Goal: Information Seeking & Learning: Learn about a topic

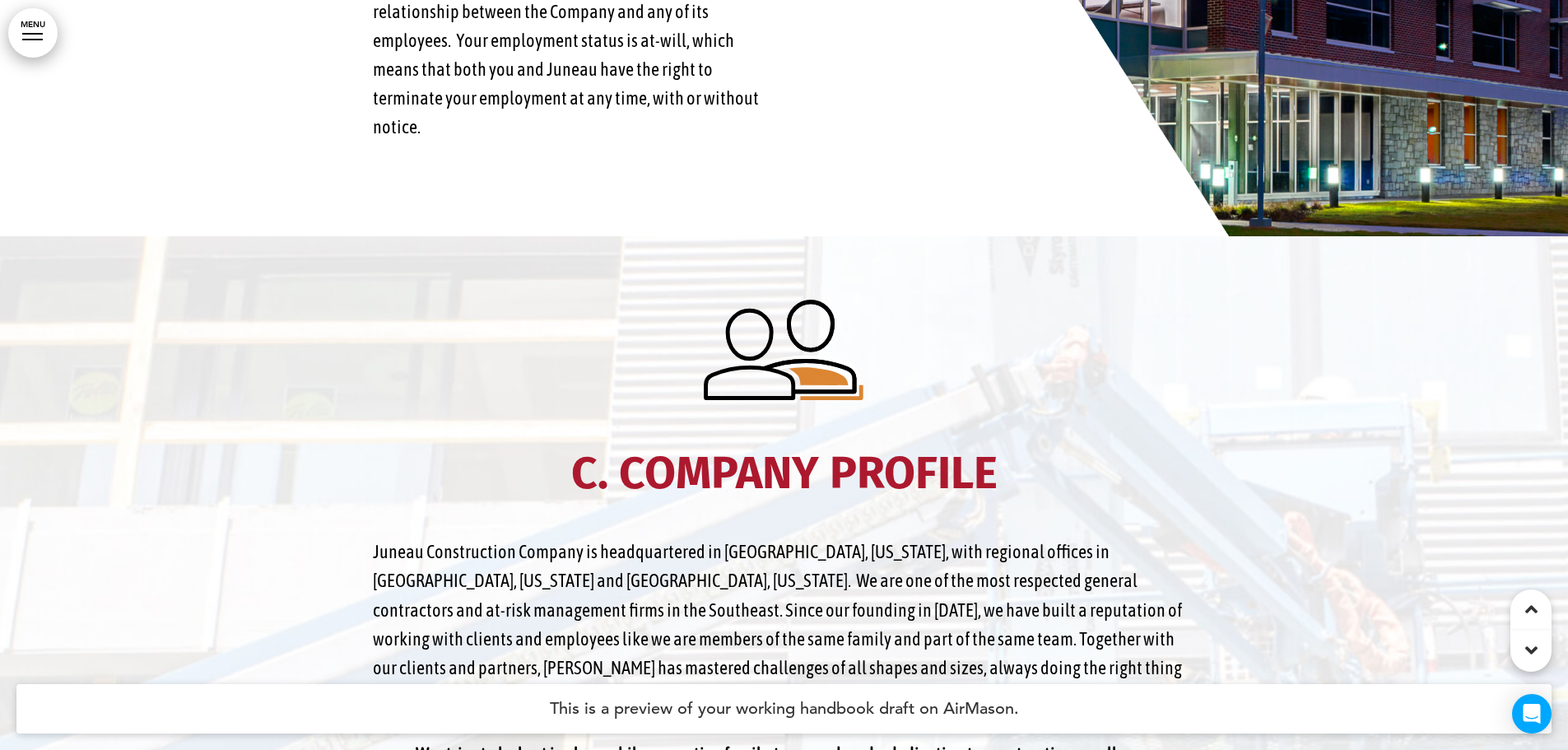
scroll to position [4281, 0]
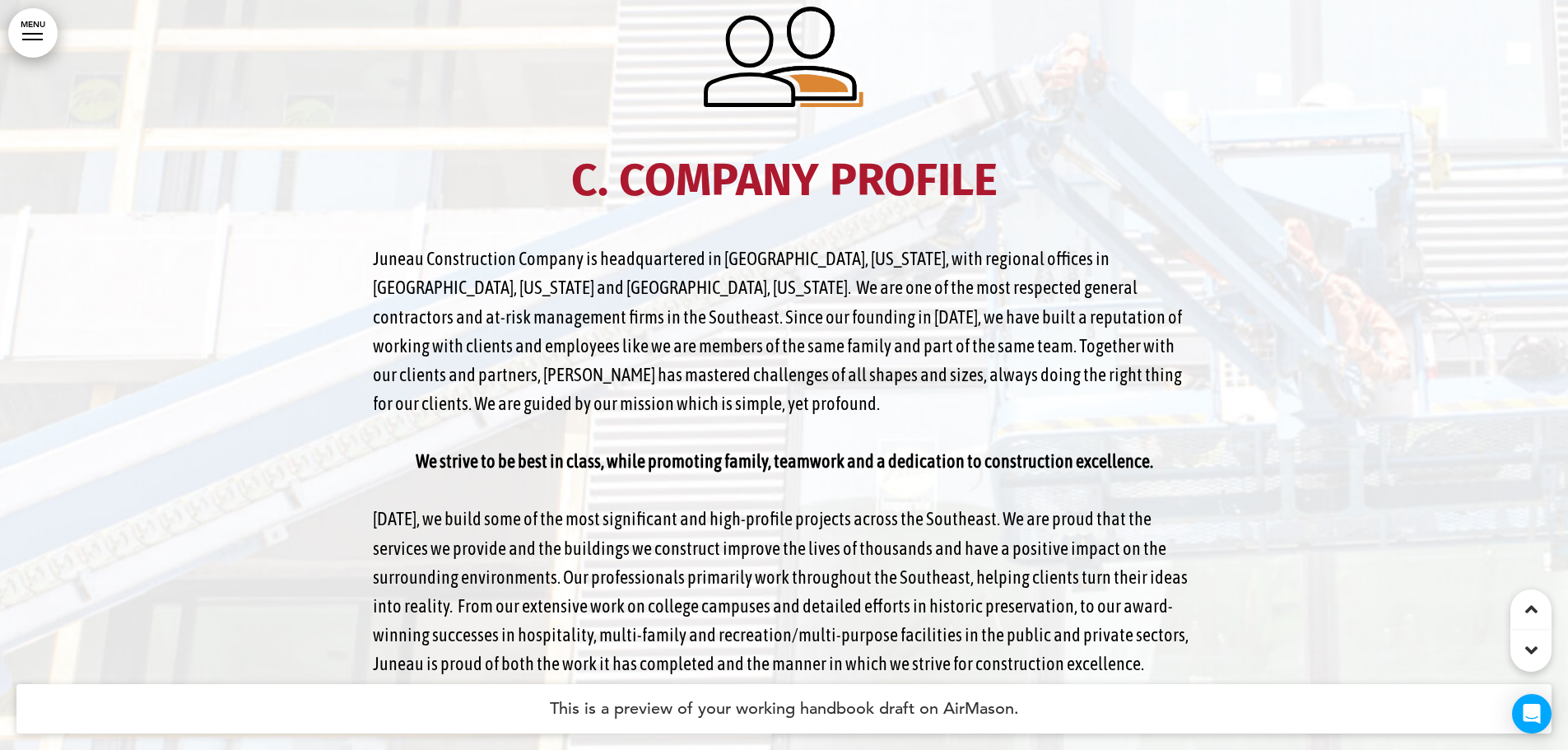
drag, startPoint x: 805, startPoint y: 500, endPoint x: 798, endPoint y: 489, distance: 13.0
click at [799, 505] on p "[DATE], we build some of the most significant and high-profile projects across …" at bounding box center [784, 592] width 823 height 174
drag, startPoint x: 777, startPoint y: 507, endPoint x: 771, endPoint y: 525, distance: 19.0
click at [777, 508] on p "[DATE], we build some of the most significant and high-profile projects across …" at bounding box center [784, 592] width 823 height 174
drag, startPoint x: 768, startPoint y: 547, endPoint x: 1029, endPoint y: 433, distance: 284.8
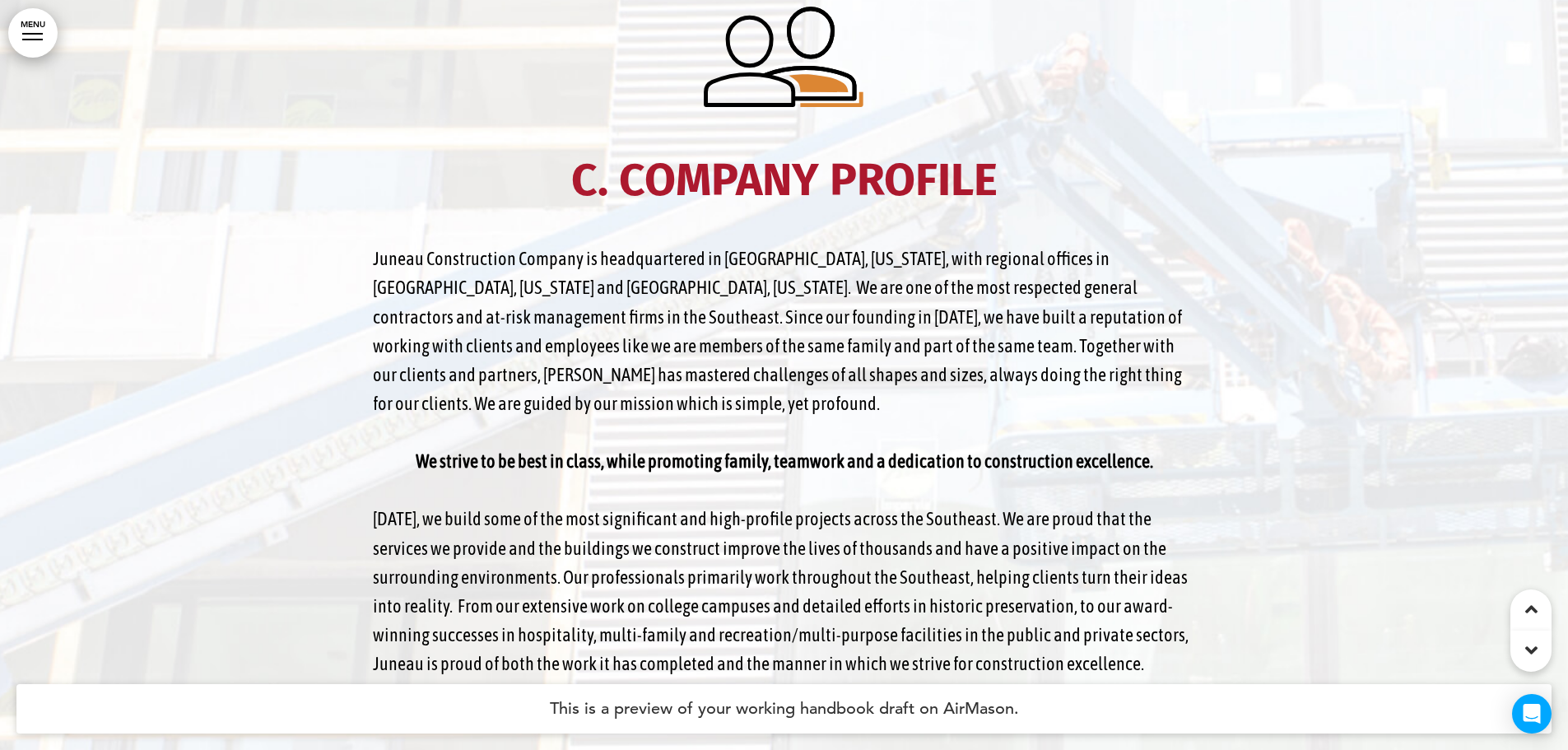
click at [774, 537] on p "[DATE], we build some of the most significant and high-profile projects across …" at bounding box center [784, 592] width 823 height 174
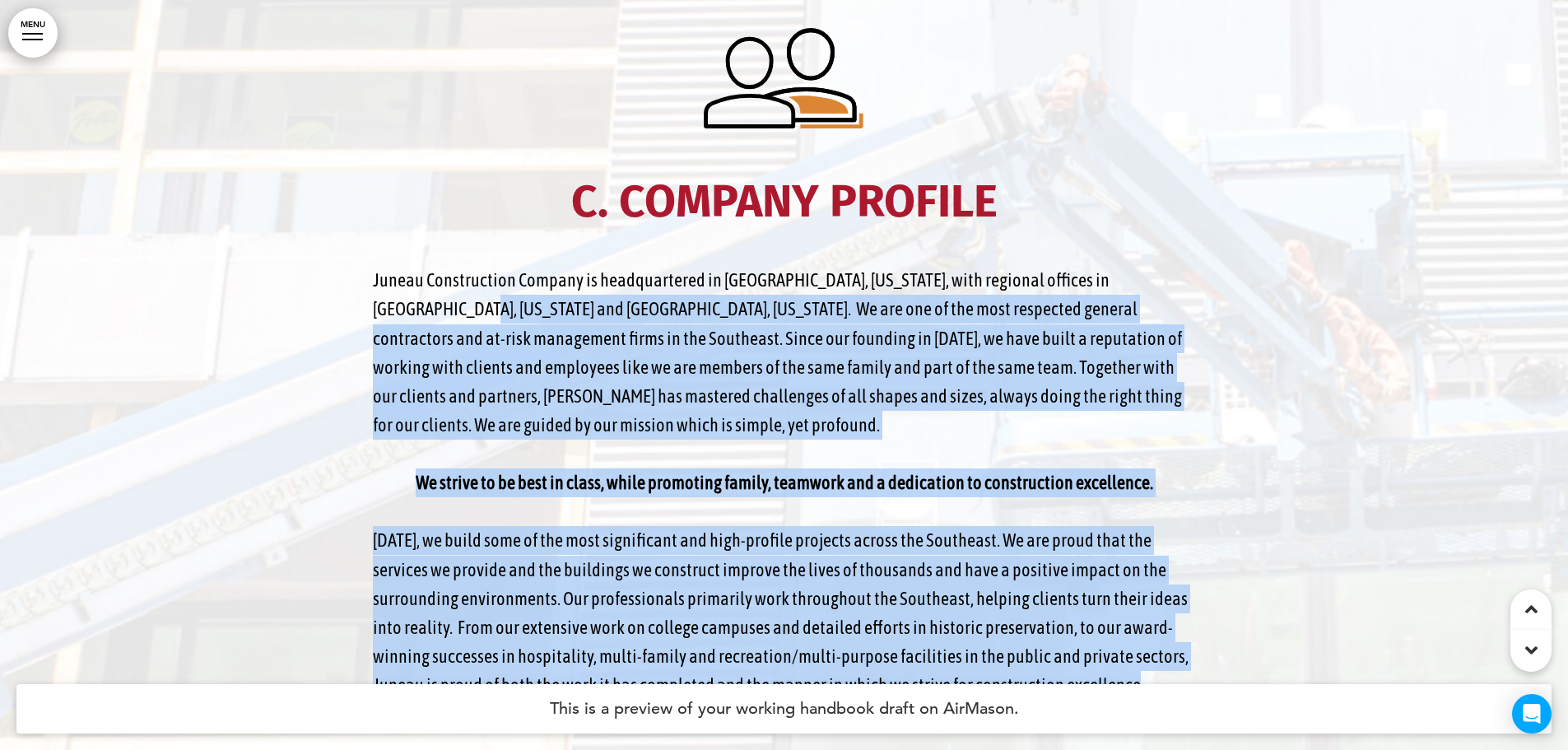
scroll to position [4117, 0]
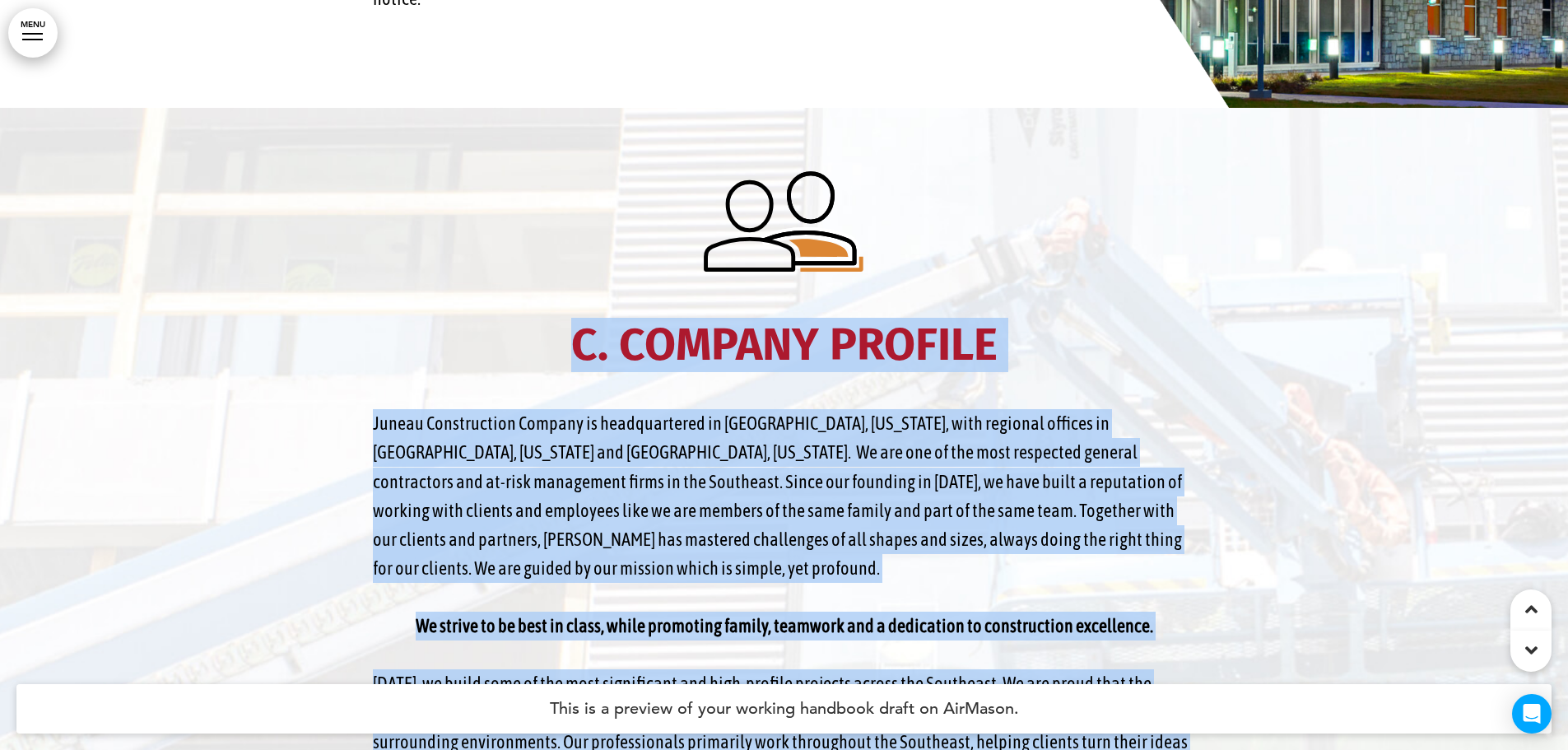
drag, startPoint x: 1009, startPoint y: 384, endPoint x: 417, endPoint y: 325, distance: 594.9
click at [422, 319] on div "C. Company Profile Juneau Construction Company is headquartered in [GEOGRAPHIC_…" at bounding box center [784, 507] width 823 height 674
copy div "L. Ipsumdo Sitamet Consec Adipiscingel Seddoei te incididuntutl et Dolorem, Ali…"
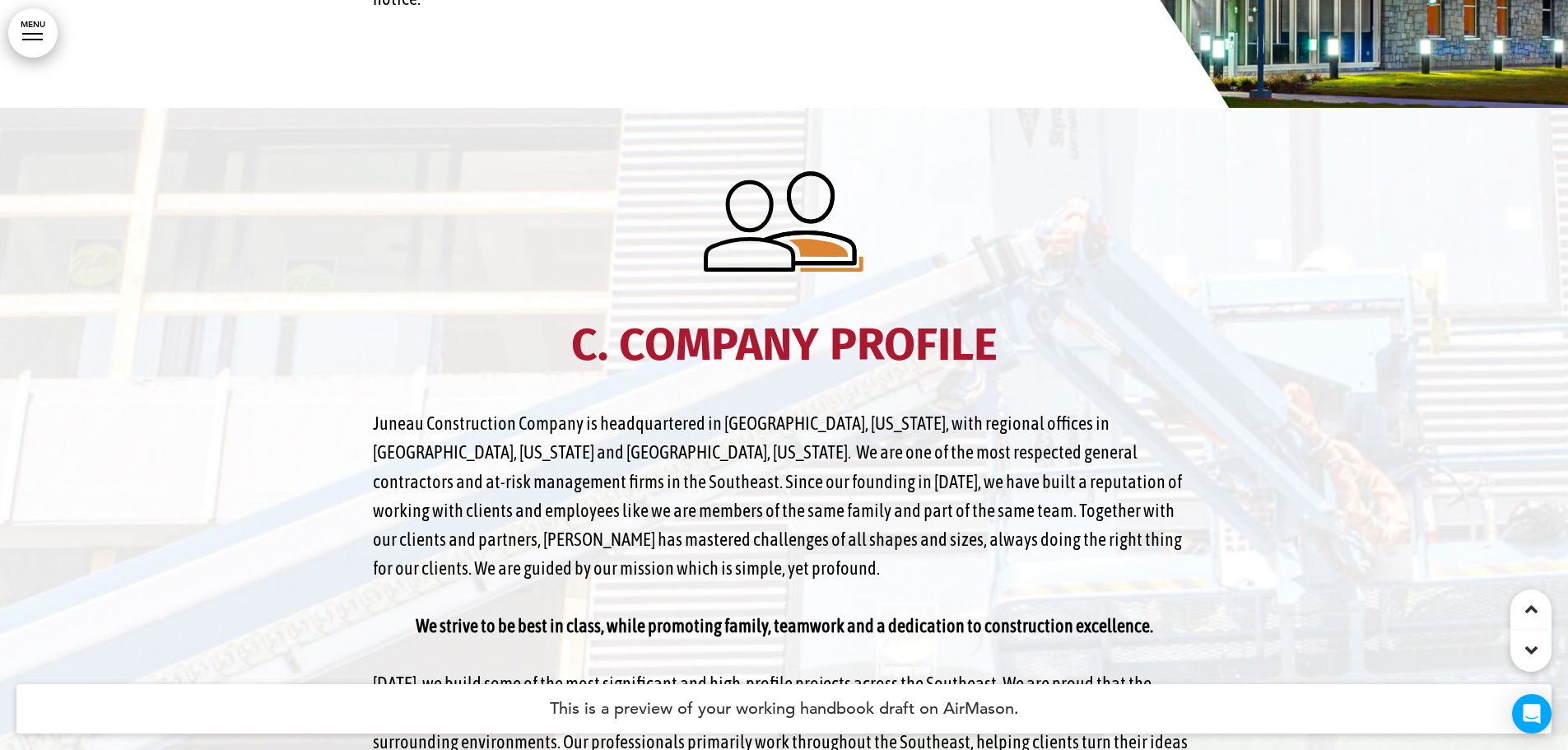
click at [1231, 389] on div at bounding box center [784, 521] width 1568 height 826
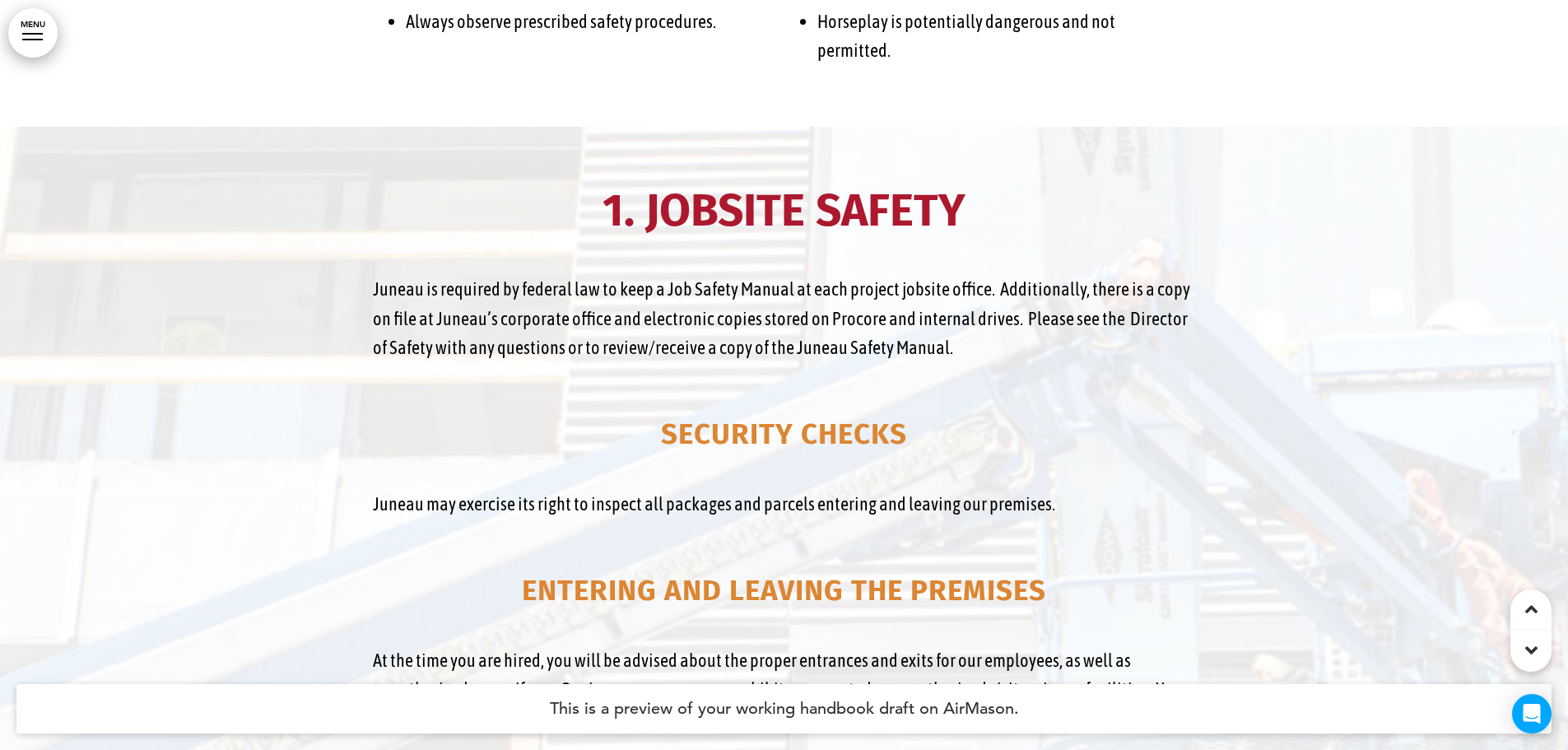
scroll to position [60022, 0]
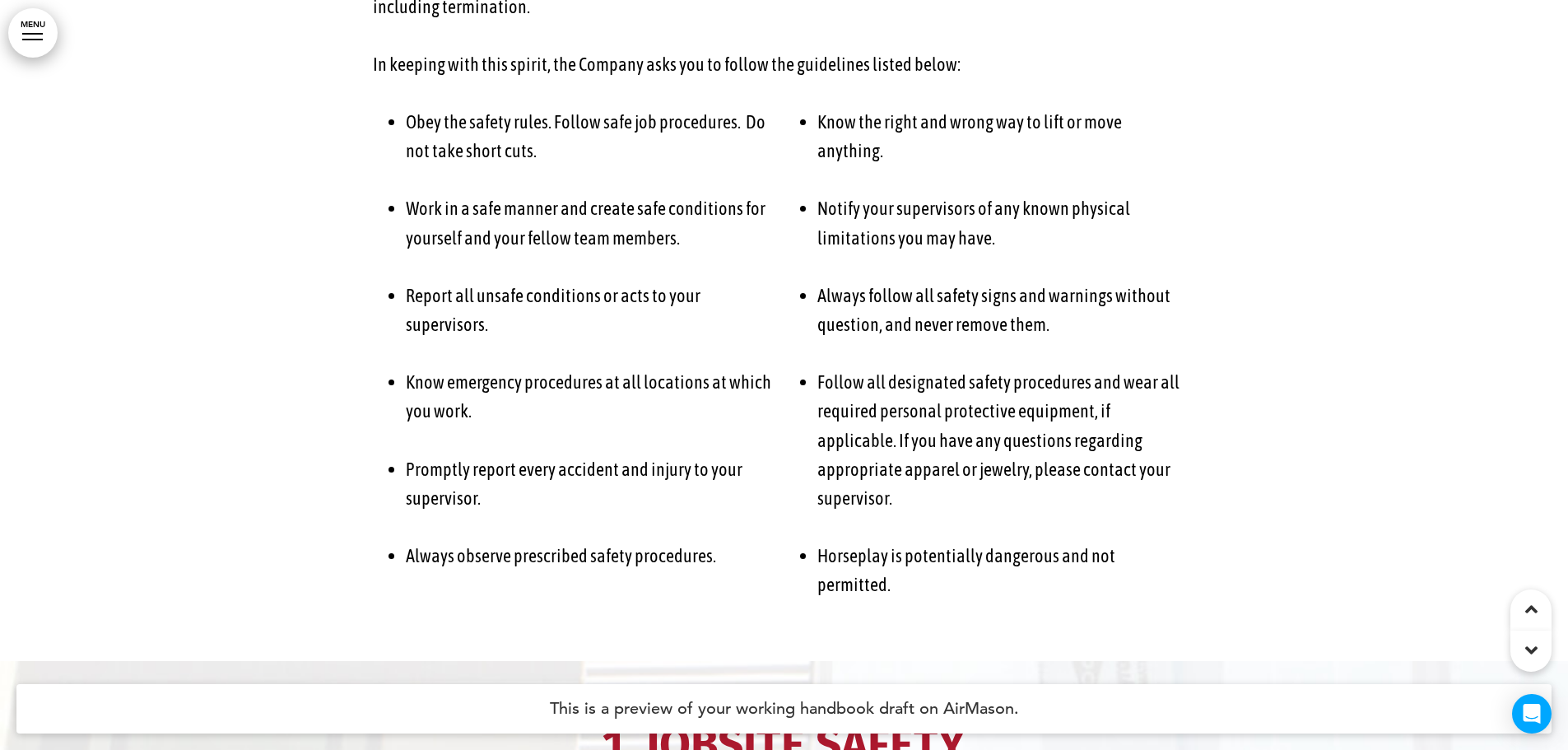
drag, startPoint x: 762, startPoint y: 445, endPoint x: 920, endPoint y: 452, distance: 158.2
drag, startPoint x: 769, startPoint y: 504, endPoint x: 674, endPoint y: 467, distance: 102.0
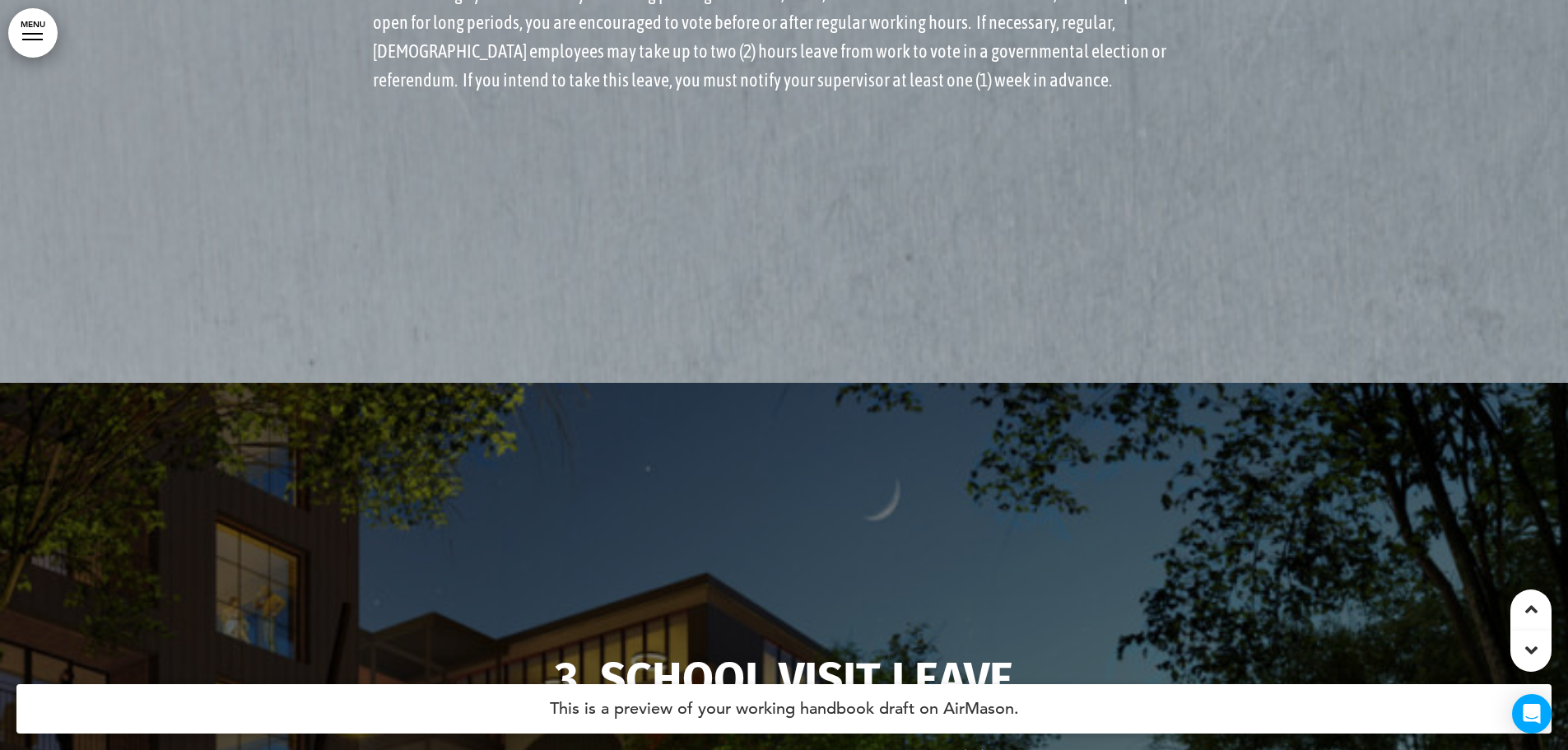
scroll to position [145979, 0]
